Goal: Feedback & Contribution: Submit feedback/report problem

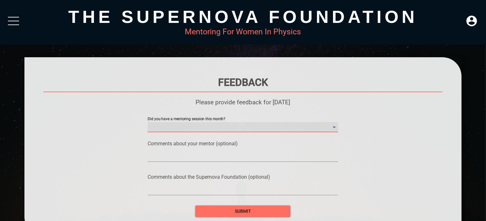
click at [234, 128] on month\? "​" at bounding box center [243, 127] width 190 height 10
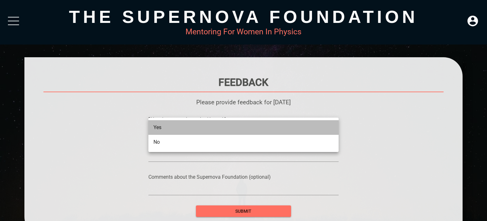
click at [195, 129] on li "Yes" at bounding box center [243, 127] width 190 height 15
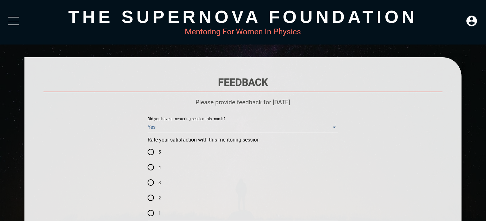
click at [162, 151] on label "5" at bounding box center [238, 151] width 190 height 15
click at [158, 151] on input "5" at bounding box center [150, 151] width 15 height 15
radio input "true"
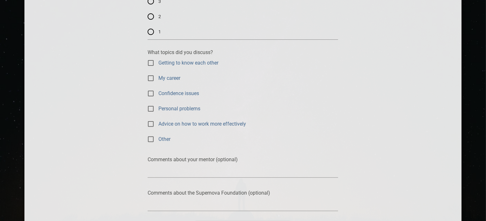
scroll to position [181, 0]
click at [174, 128] on label "Advice on how to work more effectively" at bounding box center [238, 122] width 190 height 15
click at [158, 128] on input "Advice on how to work more effectively" at bounding box center [150, 122] width 15 height 15
checkbox input "true"
click at [161, 106] on span "Personal problems" at bounding box center [179, 107] width 42 height 7
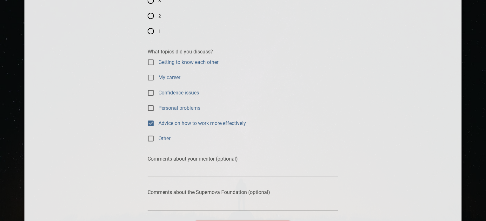
click at [158, 106] on input "Personal problems" at bounding box center [150, 107] width 15 height 15
checkbox input "true"
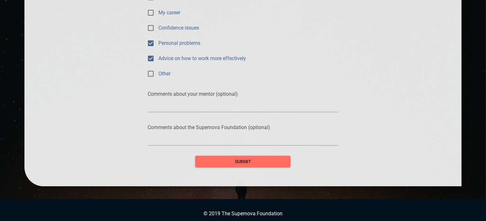
scroll to position [252, 0]
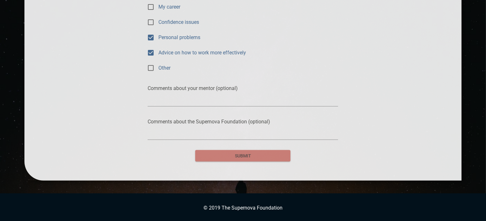
click at [230, 157] on span "submit" at bounding box center [242, 156] width 85 height 8
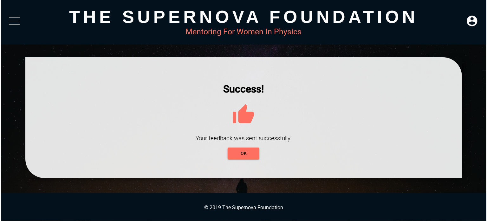
scroll to position [0, 0]
